Goal: Task Accomplishment & Management: Use online tool/utility

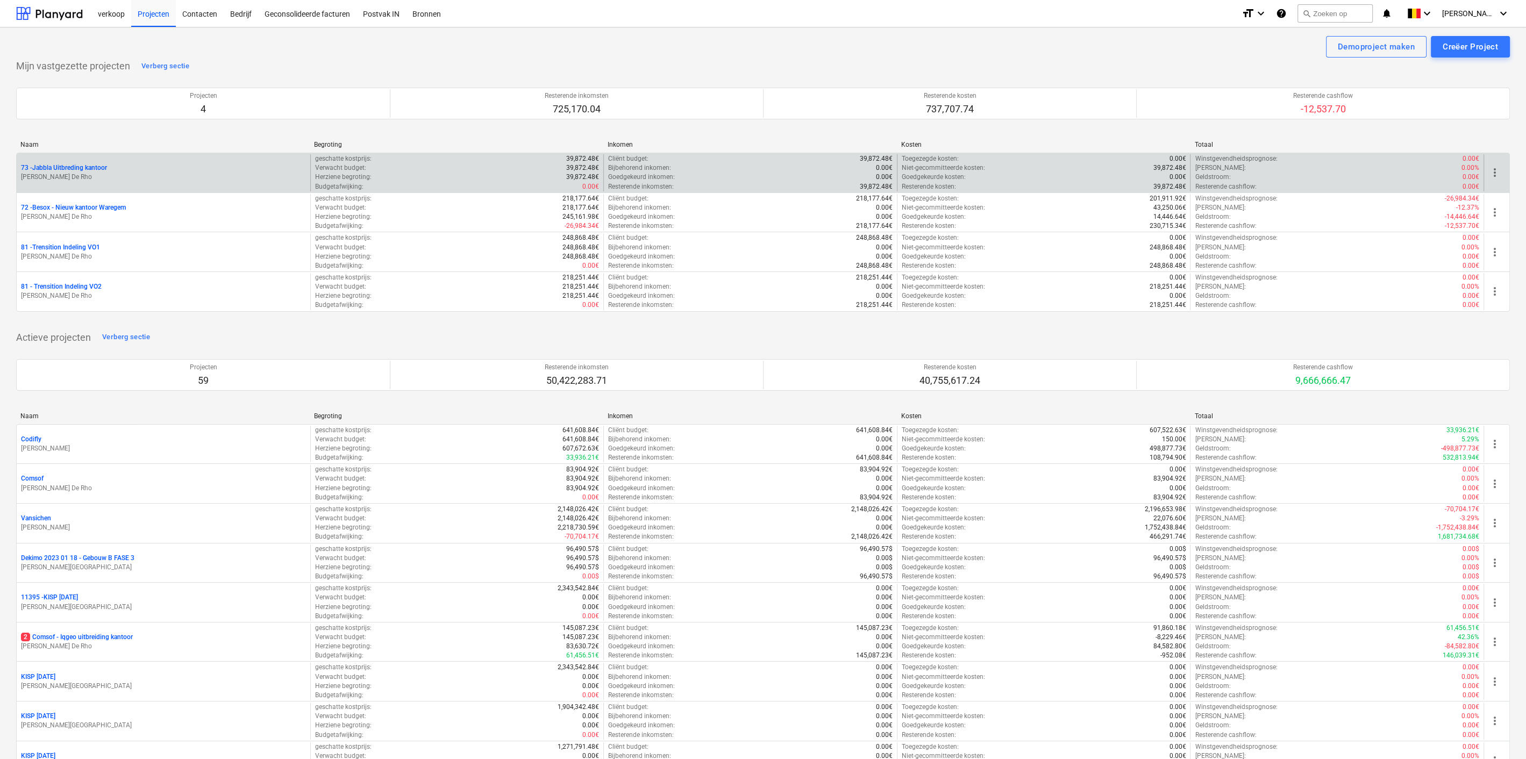
click at [103, 162] on div "73 - Jabbla Uitbreding kantoor J. De Rho" at bounding box center [164, 172] width 294 height 37
click at [87, 176] on p "[PERSON_NAME] De Rho" at bounding box center [163, 177] width 285 height 9
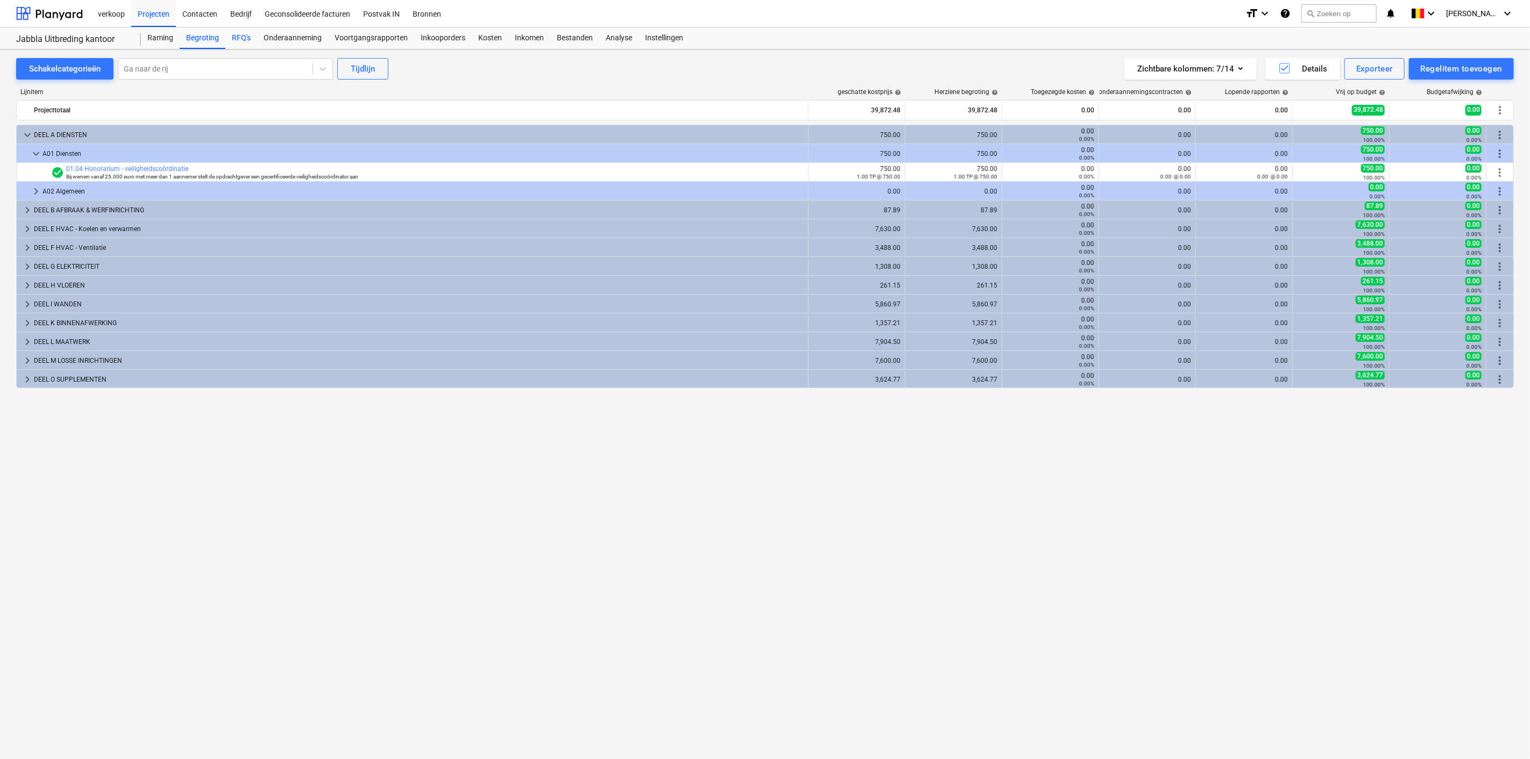
click at [244, 44] on div "RFQ's" at bounding box center [241, 38] width 32 height 22
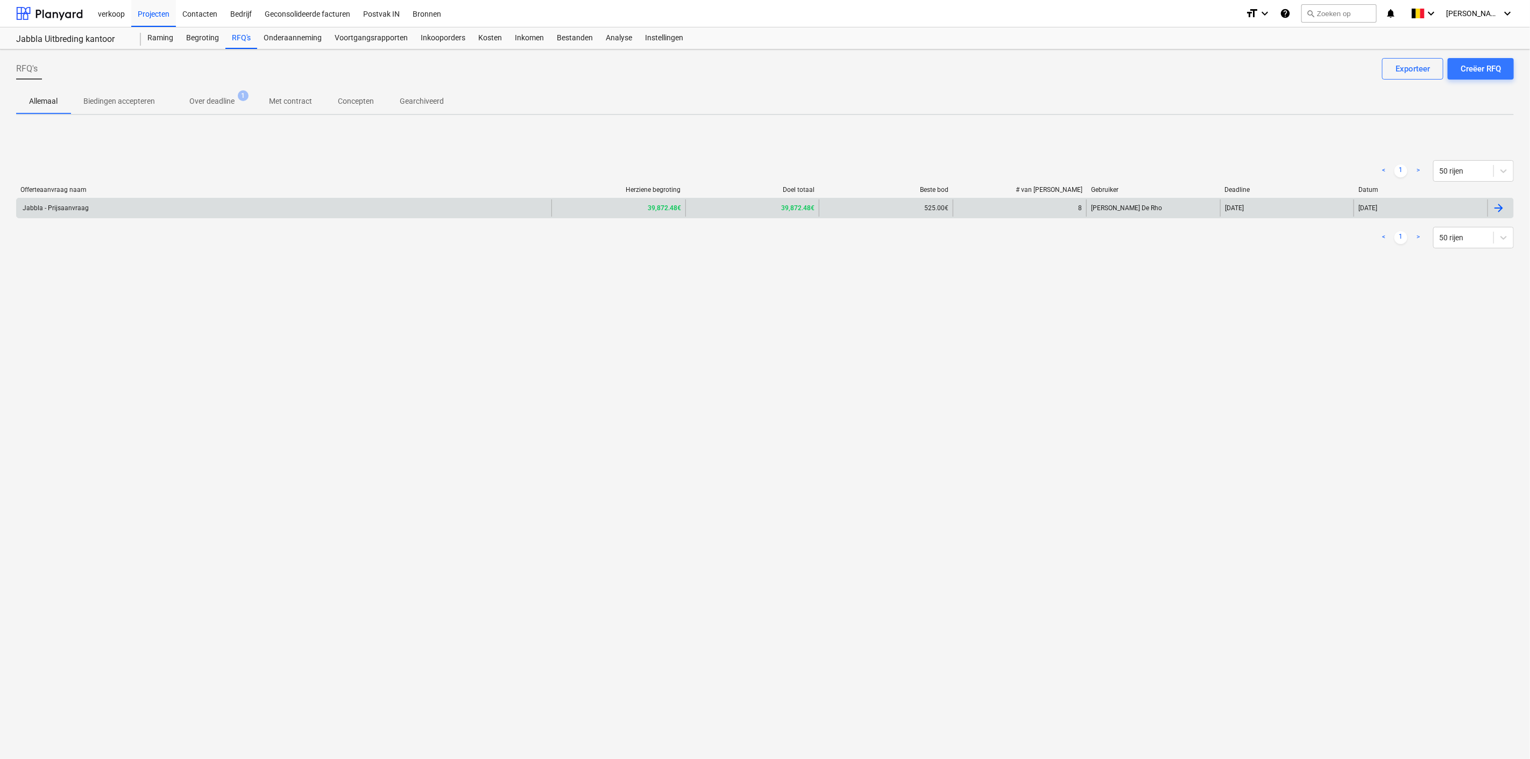
click at [1014, 211] on div "8" at bounding box center [1020, 208] width 134 height 17
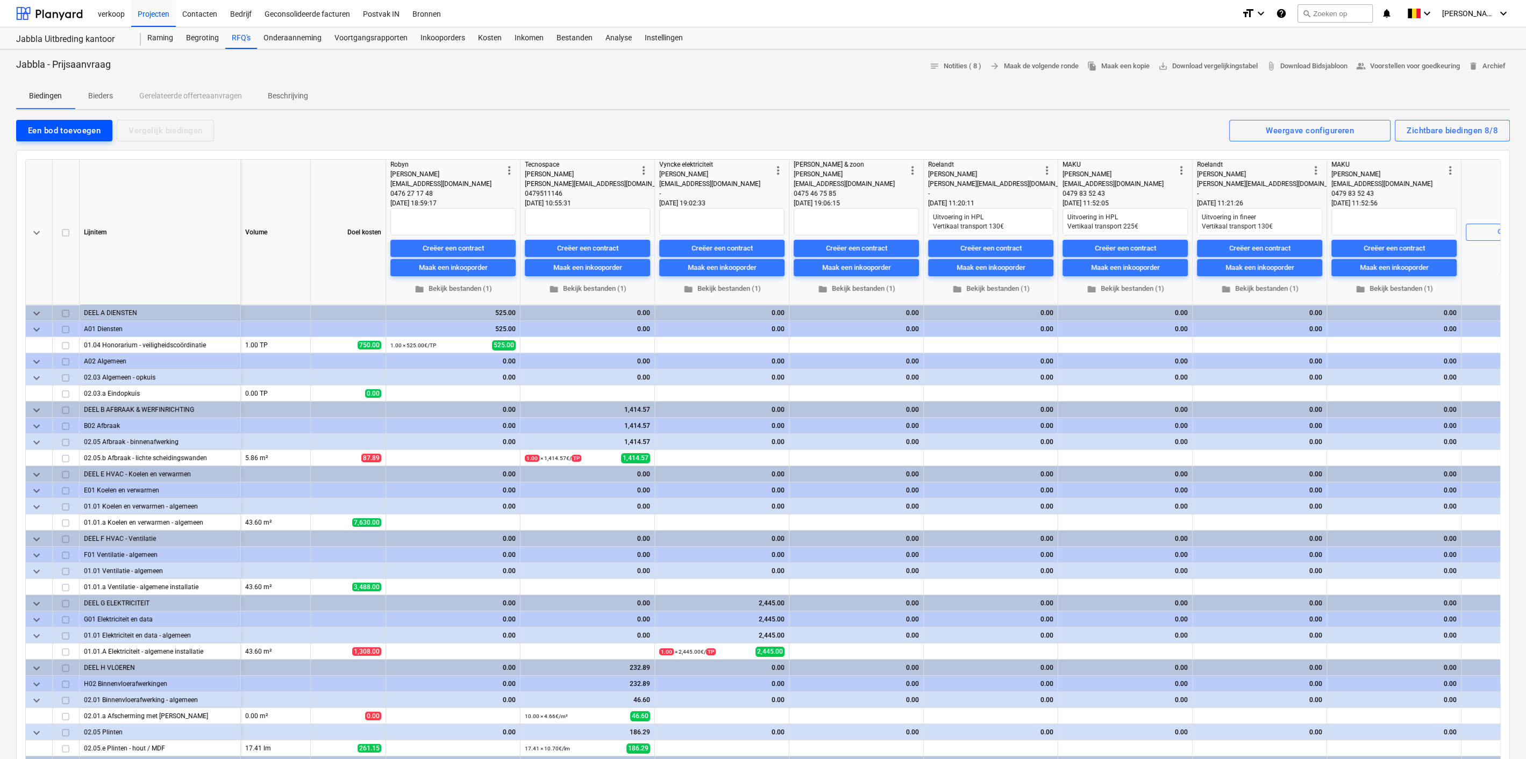
click at [87, 124] on div "Een bod toevoegen" at bounding box center [64, 131] width 73 height 14
type textarea "x"
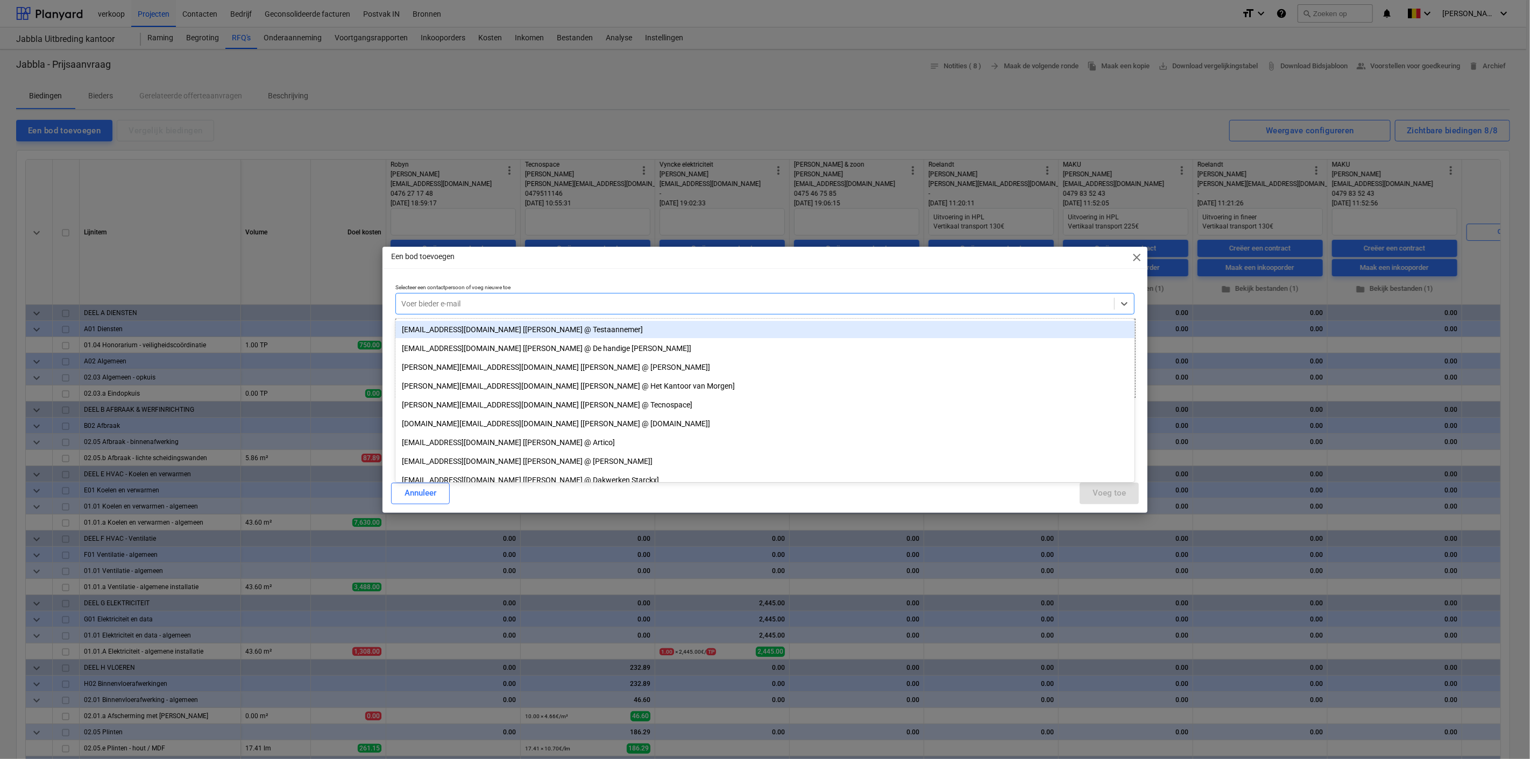
click at [656, 308] on div at bounding box center [754, 304] width 707 height 11
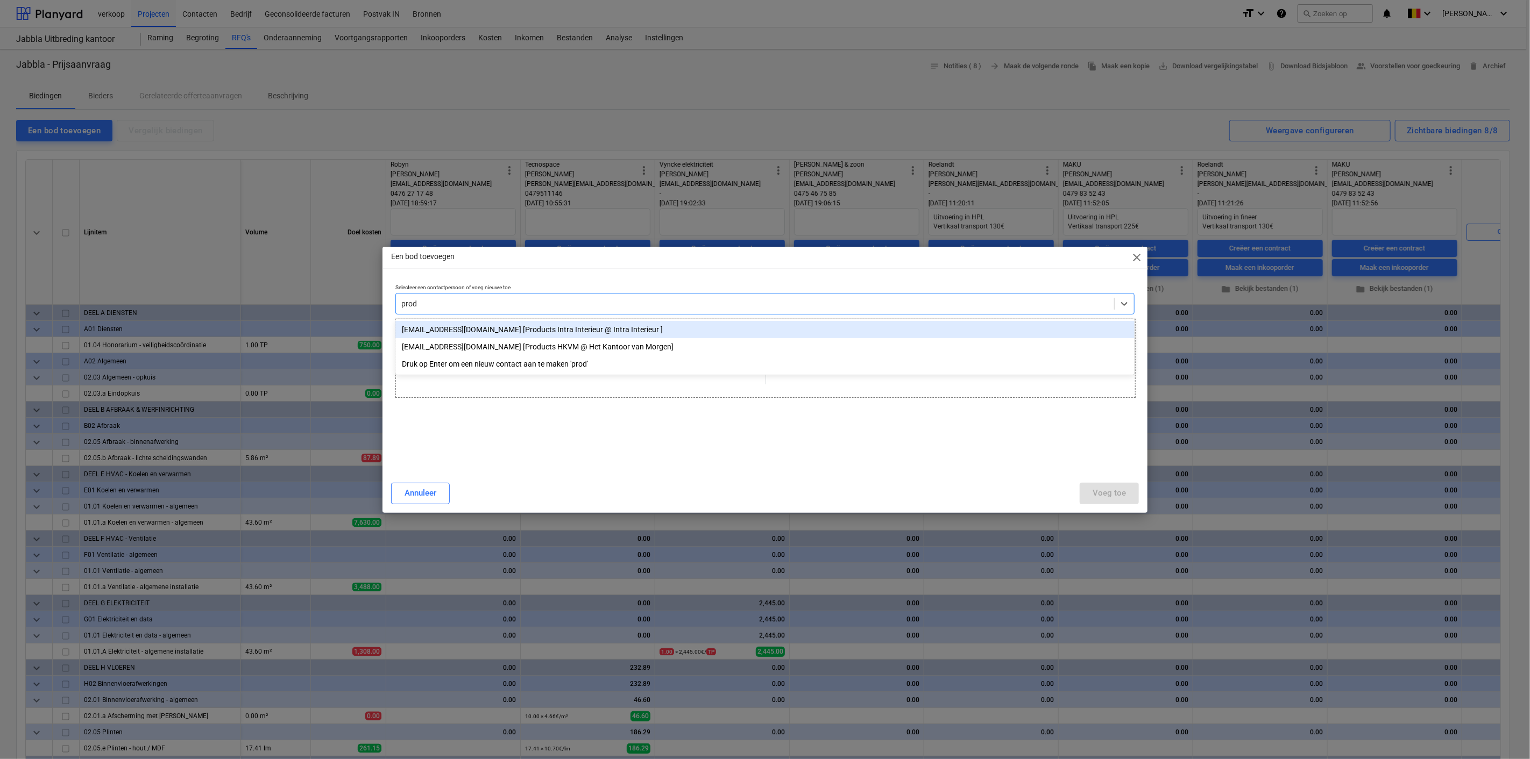
type input "produ"
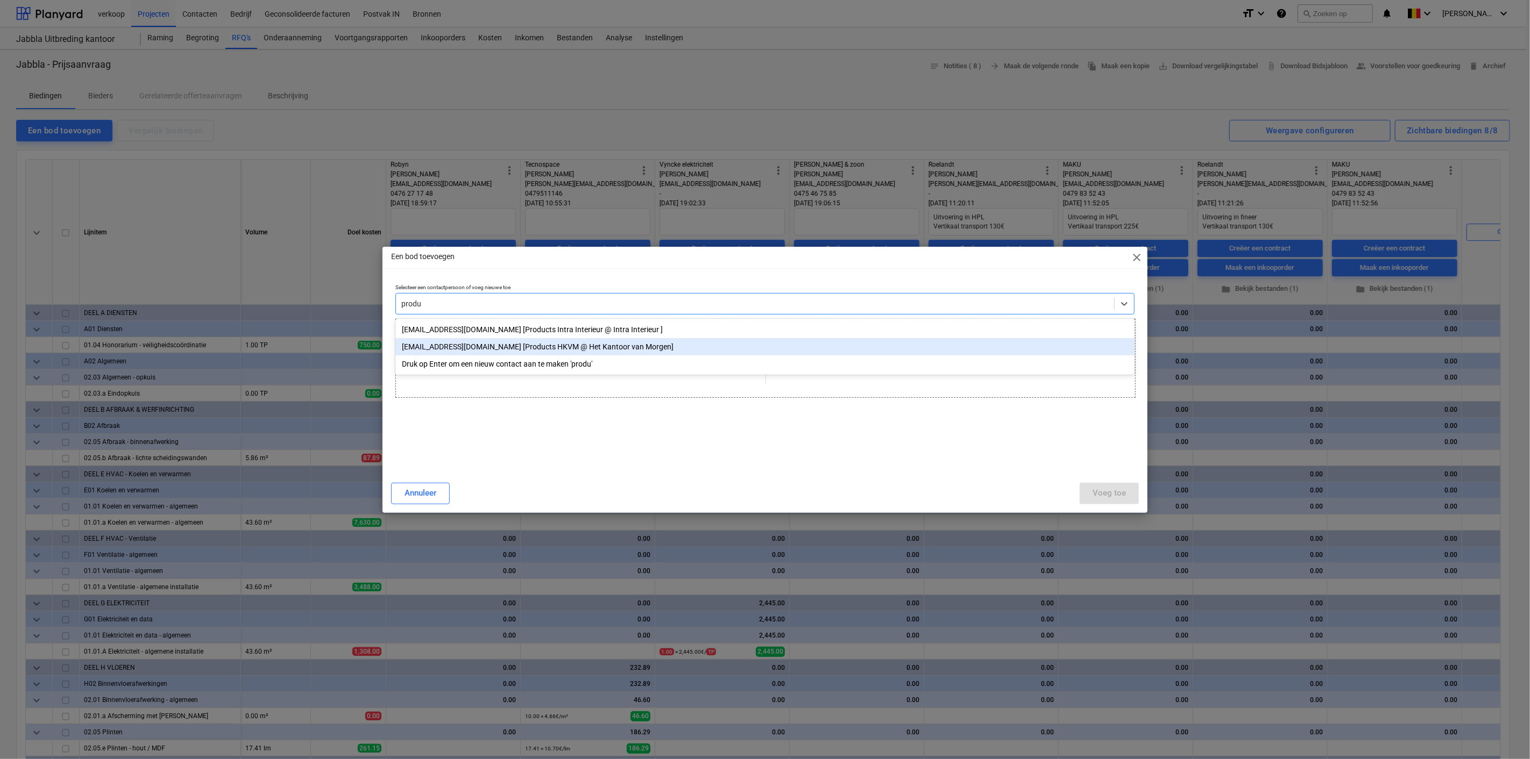
click at [467, 349] on div "[EMAIL_ADDRESS][DOMAIN_NAME] [Products HKVM @ Het Kantoor van Morgen]" at bounding box center [764, 346] width 739 height 17
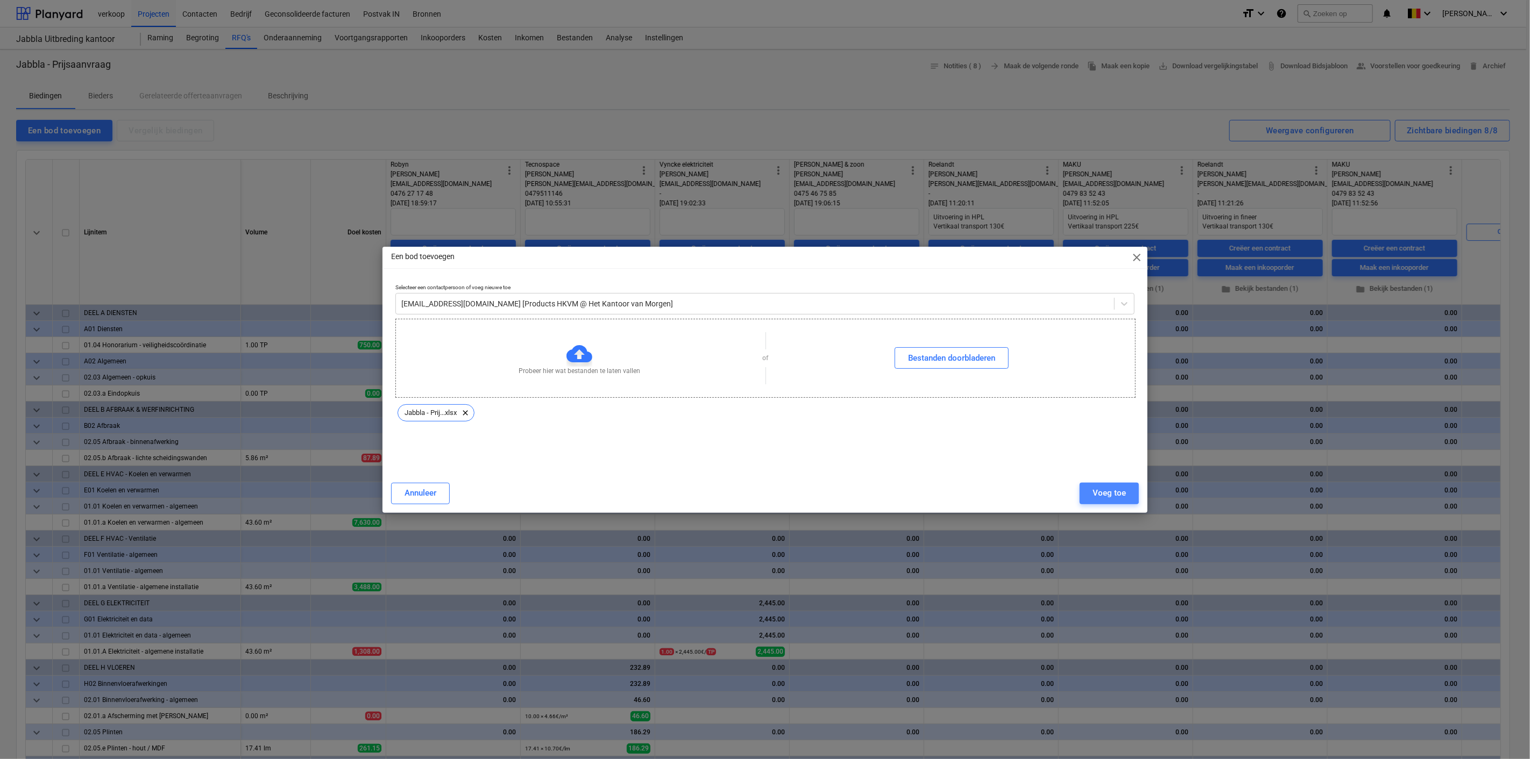
click at [1109, 489] on div "Voeg toe" at bounding box center [1108, 493] width 33 height 14
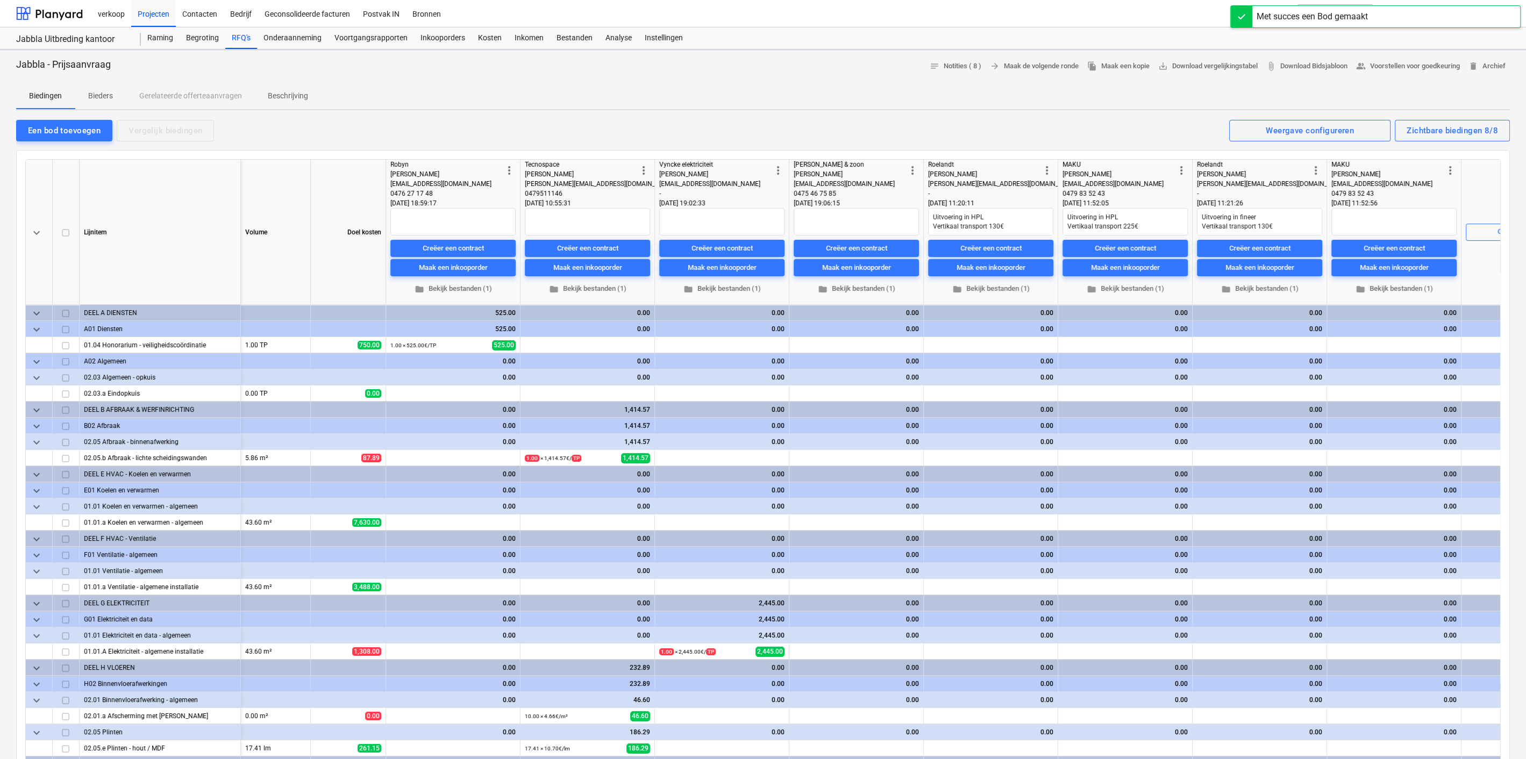
type textarea "x"
